Goal: Entertainment & Leisure: Consume media (video, audio)

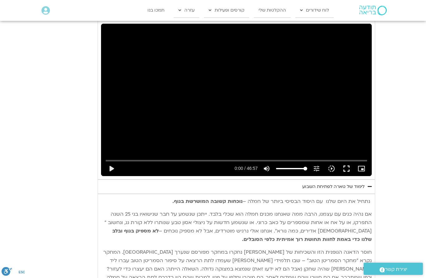
scroll to position [515, 0]
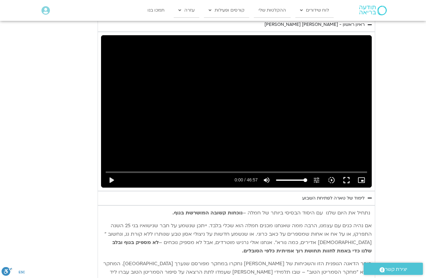
click at [113, 174] on button "play_arrow" at bounding box center [111, 180] width 15 height 15
click at [112, 178] on button "play_arrow" at bounding box center [111, 180] width 15 height 15
click at [113, 176] on button "play_arrow" at bounding box center [111, 180] width 15 height 15
click at [263, 122] on div "0s fast_forward" at bounding box center [317, 111] width 108 height 152
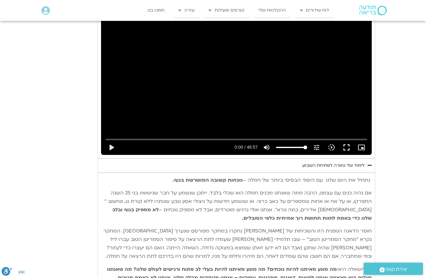
scroll to position [531, 0]
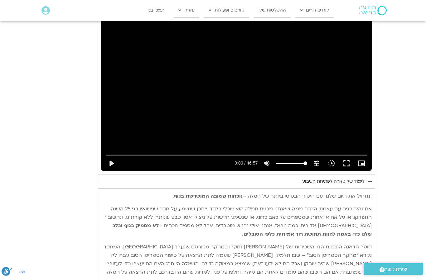
click at [115, 163] on button "play_arrow" at bounding box center [111, 163] width 15 height 15
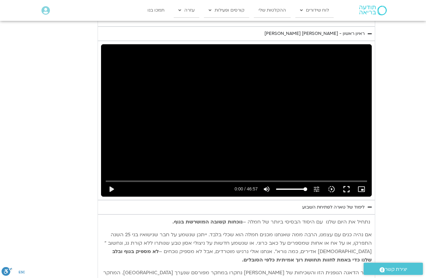
scroll to position [439, 0]
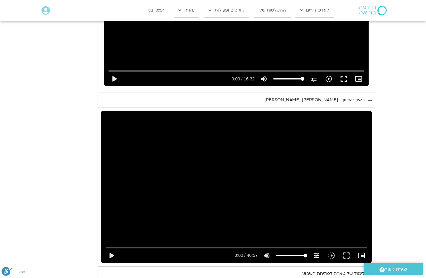
click at [219, 167] on div "0s fast_forward 0s fast_rewind Skip ad play_arrow 0:00 / 46:57 volume_up Mute t…" at bounding box center [236, 187] width 270 height 152
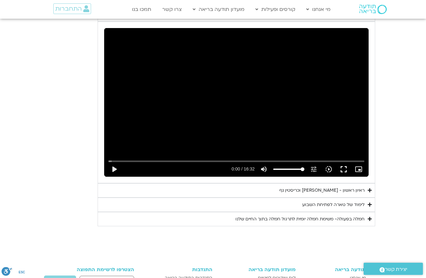
scroll to position [652, 0]
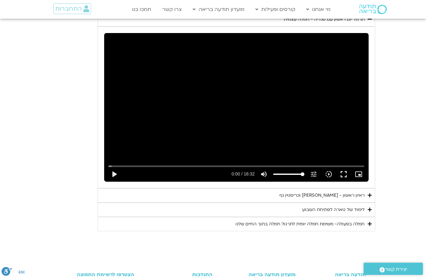
click at [368, 193] on icon "Accordion. Open links with Enter or Space, close with Escape, and navigate with…" at bounding box center [369, 195] width 4 height 5
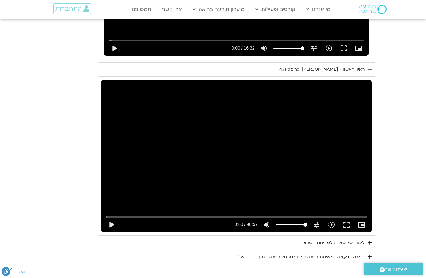
scroll to position [785, 0]
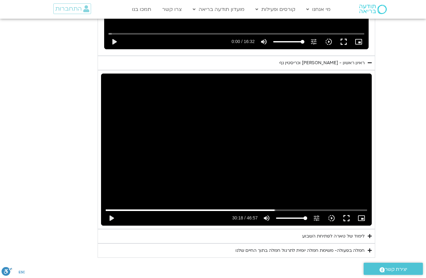
click at [109, 211] on button "play_arrow" at bounding box center [111, 218] width 15 height 15
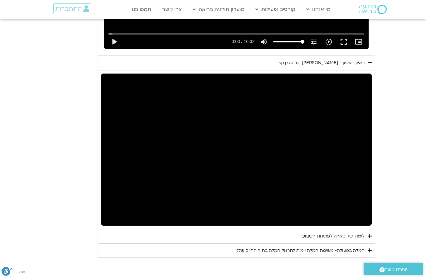
click at [366, 229] on summary "לימוד של טארה לפתיחת השבוע" at bounding box center [236, 236] width 277 height 14
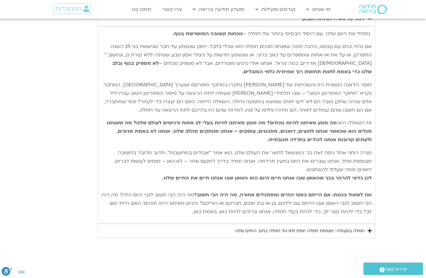
scroll to position [1012, 0]
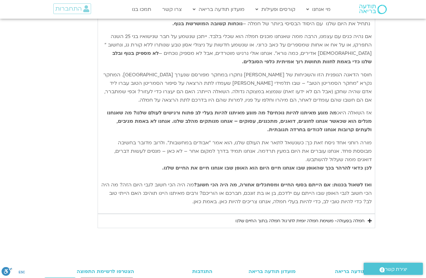
click at [367, 218] on icon "Accordion. Open links with Enter or Space, close with Escape, and navigate with…" at bounding box center [369, 220] width 4 height 5
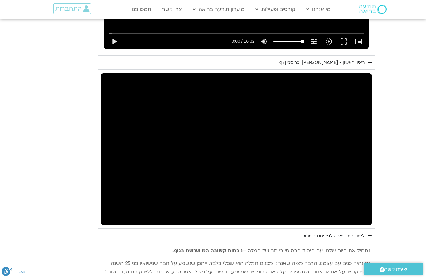
scroll to position [782, 0]
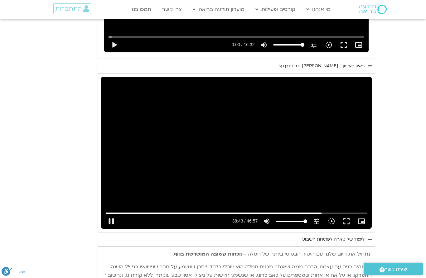
click at [329, 151] on div "0s fast_forward" at bounding box center [317, 153] width 108 height 152
click at [108, 214] on button "pause" at bounding box center [111, 221] width 15 height 15
click at [109, 214] on button "play_arrow" at bounding box center [111, 221] width 15 height 15
click at [109, 214] on button "pause" at bounding box center [111, 221] width 15 height 15
click at [111, 214] on button "play_arrow" at bounding box center [111, 221] width 15 height 15
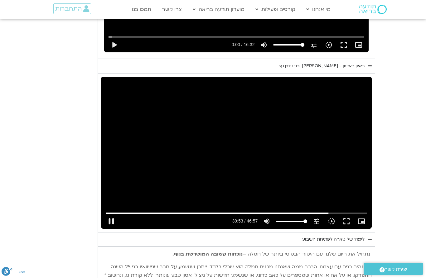
click at [108, 214] on button "pause" at bounding box center [111, 221] width 15 height 15
click at [110, 214] on button "play_arrow" at bounding box center [111, 221] width 15 height 15
click at [113, 214] on button "pause" at bounding box center [111, 221] width 15 height 15
click at [109, 214] on button "play_arrow" at bounding box center [111, 221] width 15 height 15
click at [109, 214] on button "pause" at bounding box center [111, 221] width 15 height 15
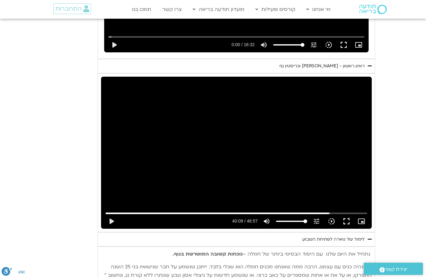
click at [110, 214] on button "play_arrow" at bounding box center [111, 221] width 15 height 15
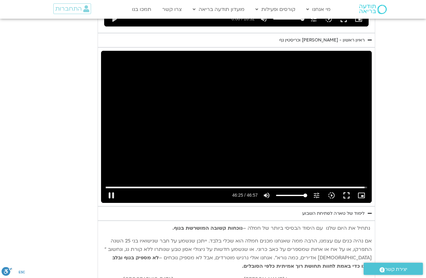
scroll to position [811, 0]
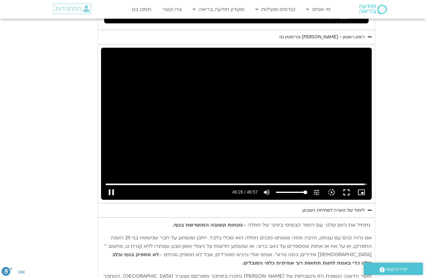
click at [112, 185] on button "pause" at bounding box center [111, 192] width 15 height 15
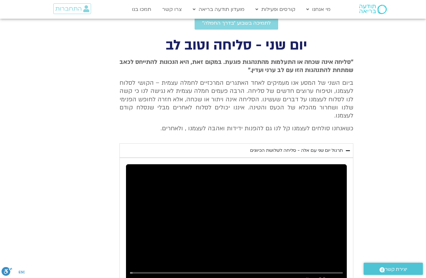
scroll to position [224, 0]
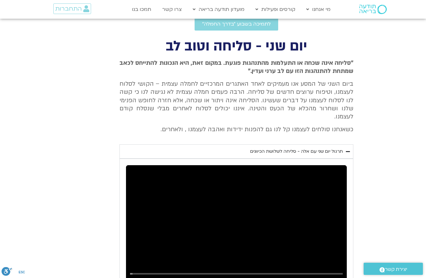
type input "2786.79479619799"
